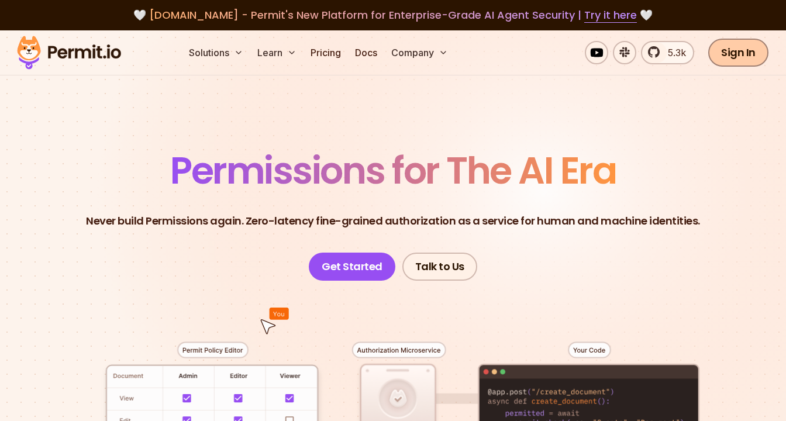
click at [734, 65] on link "Sign In" at bounding box center [738, 53] width 60 height 28
